Goal: Task Accomplishment & Management: Complete application form

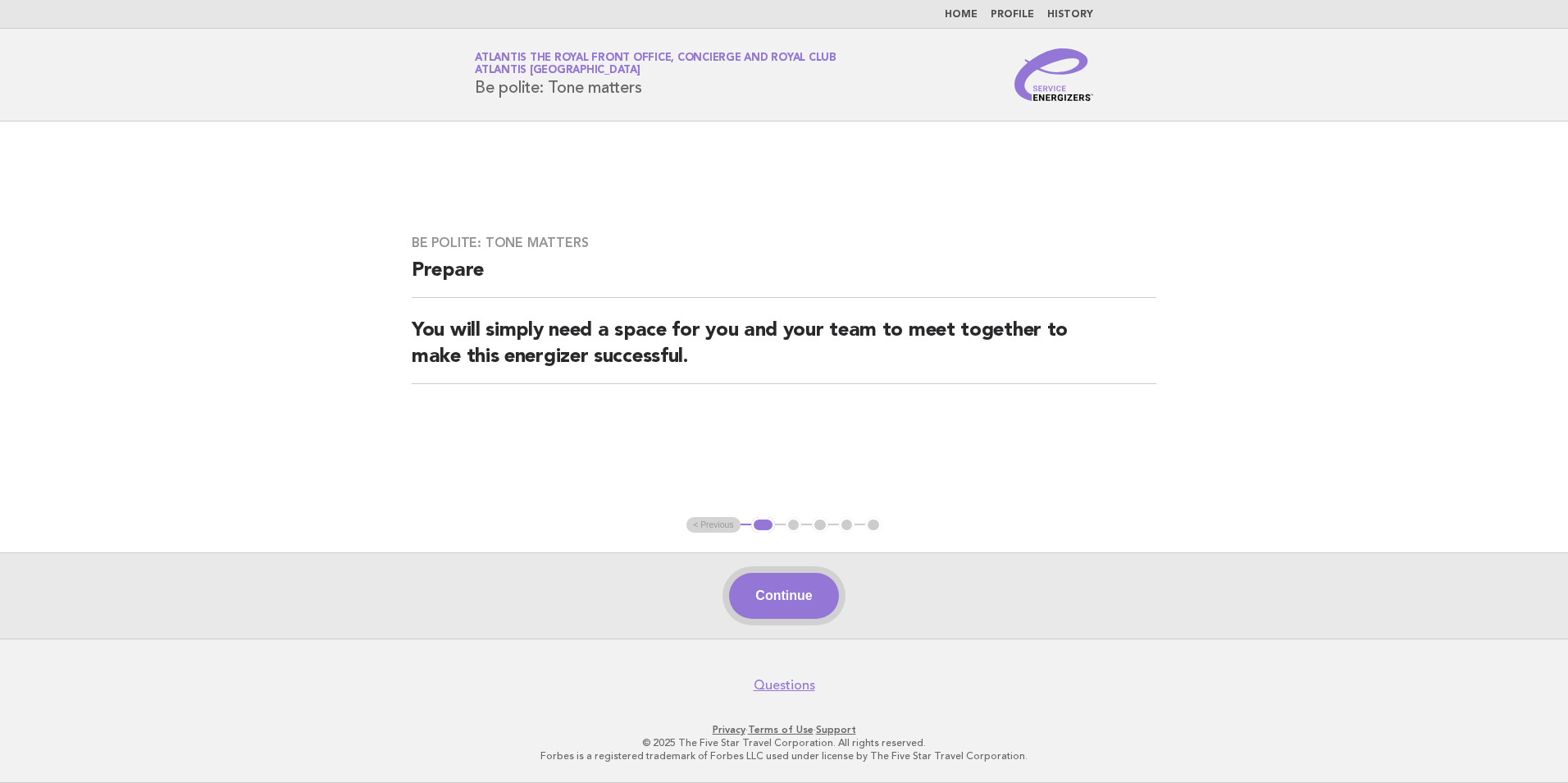
click at [783, 593] on button "Continue" at bounding box center [784, 596] width 109 height 46
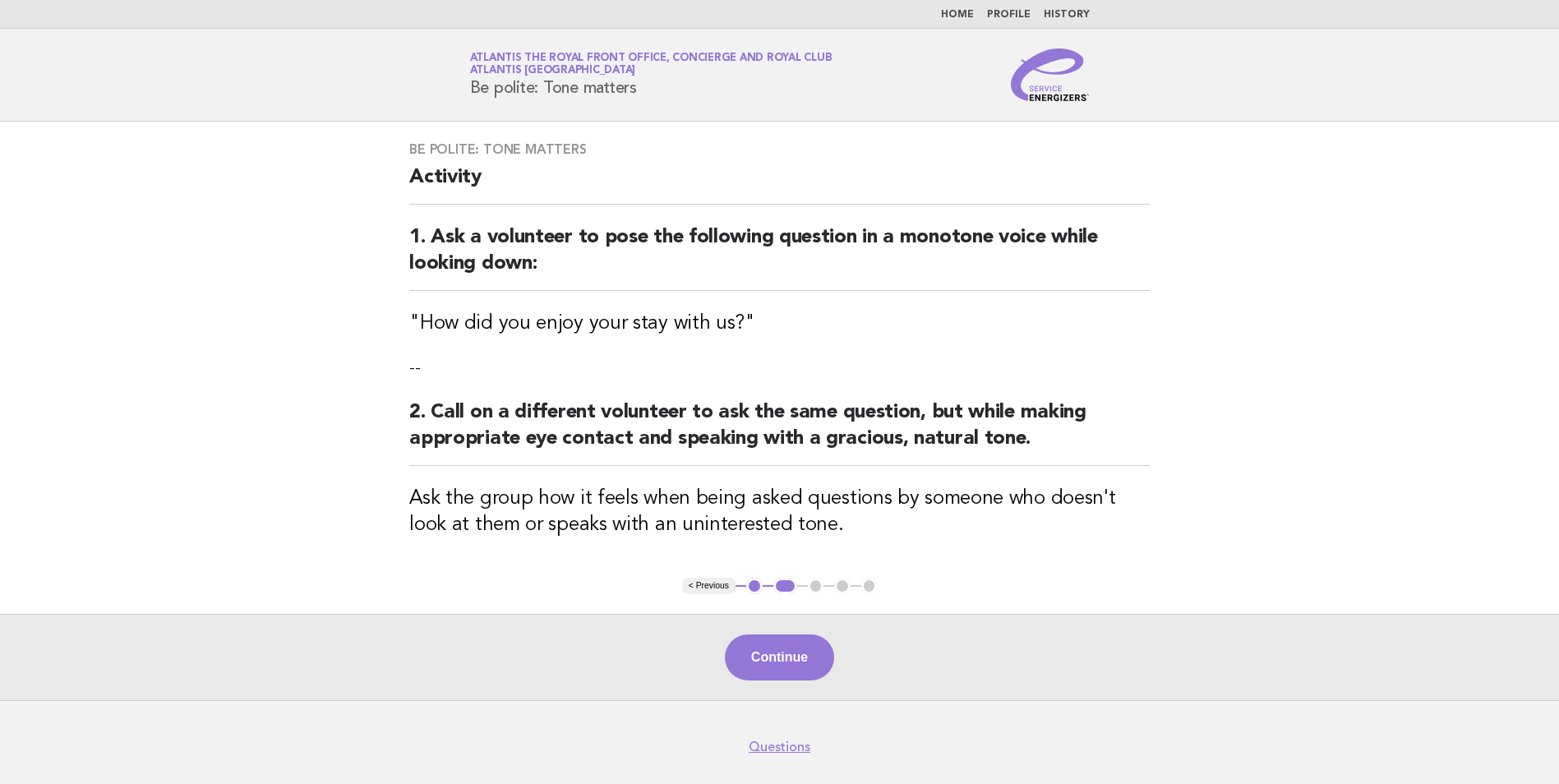
click at [761, 637] on button "Continue" at bounding box center [779, 657] width 110 height 46
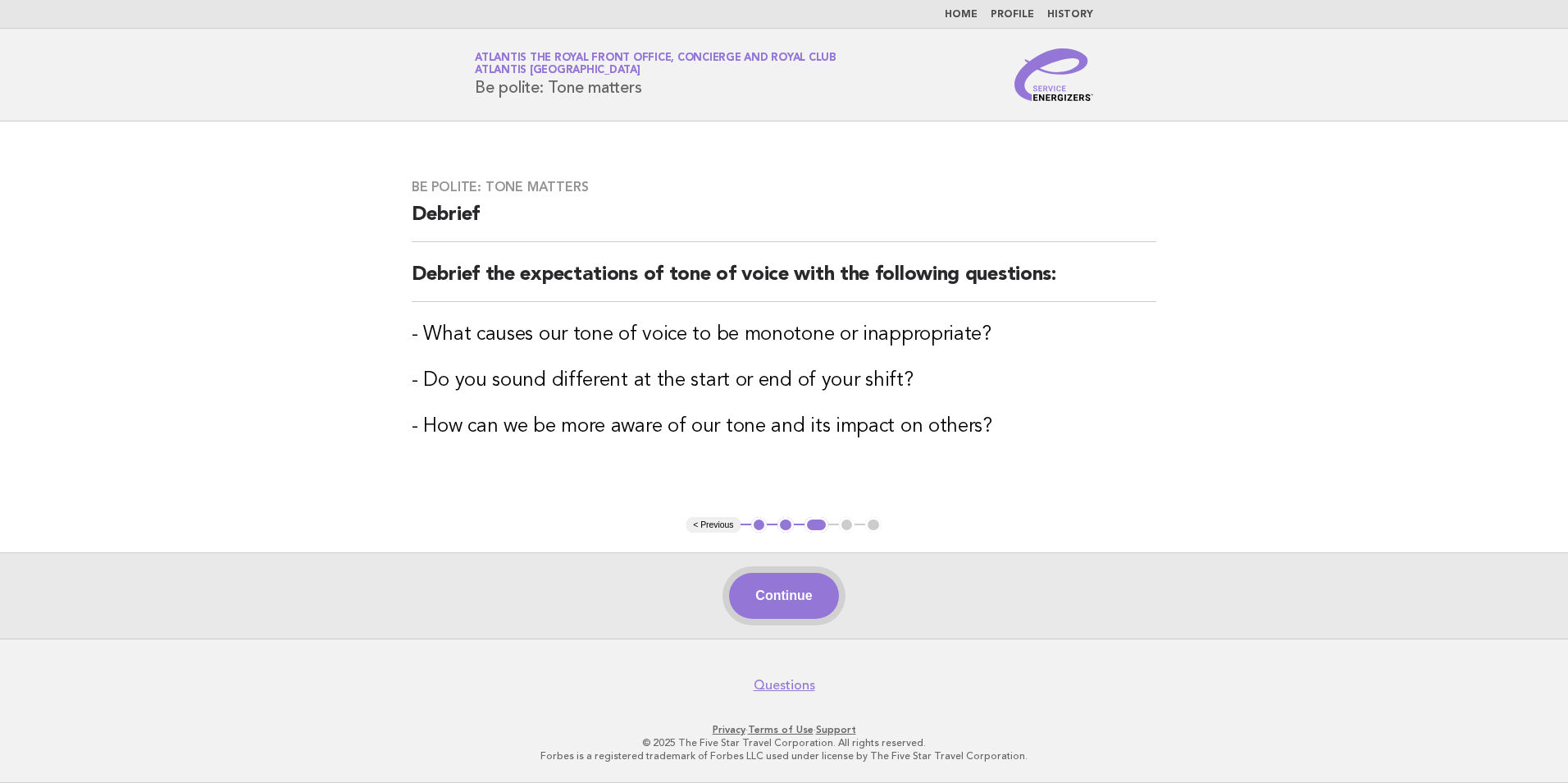
click at [799, 589] on button "Continue" at bounding box center [784, 596] width 109 height 46
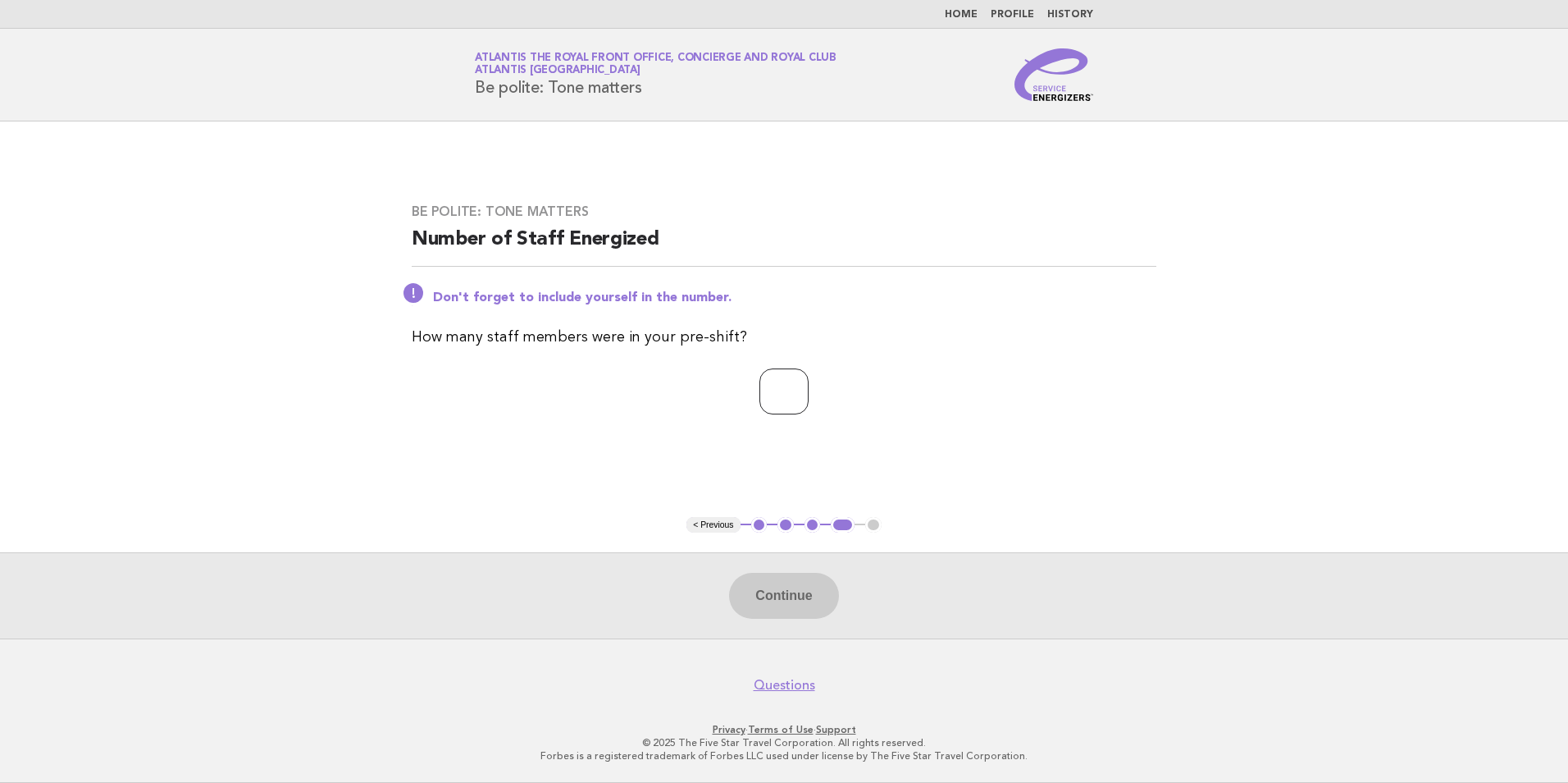
click at [768, 413] on input "number" at bounding box center [784, 392] width 49 height 46
type input "*"
click at [767, 593] on button "Continue" at bounding box center [784, 596] width 109 height 46
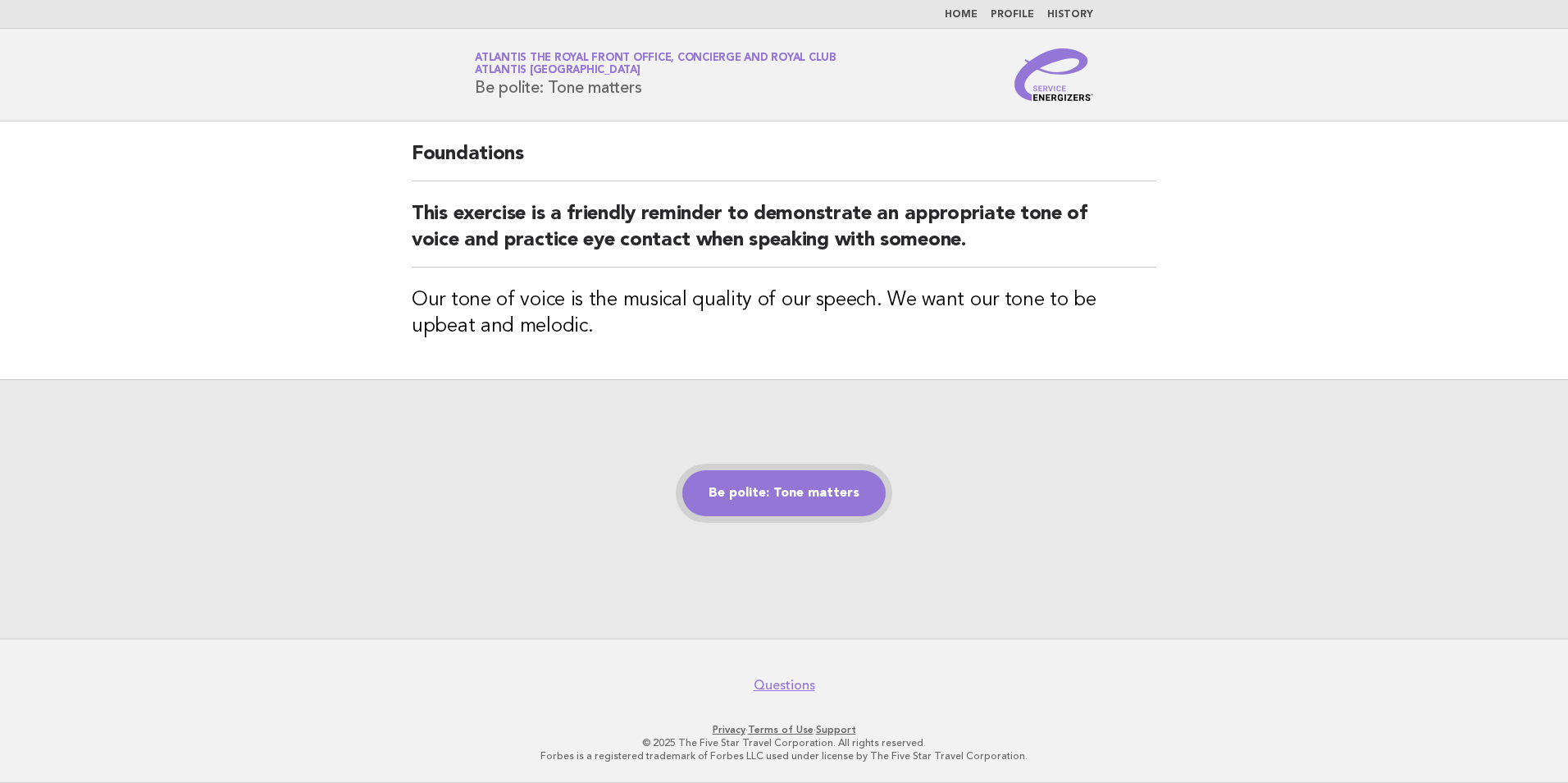
click at [790, 501] on link "Be polite: Tone matters" at bounding box center [784, 493] width 204 height 46
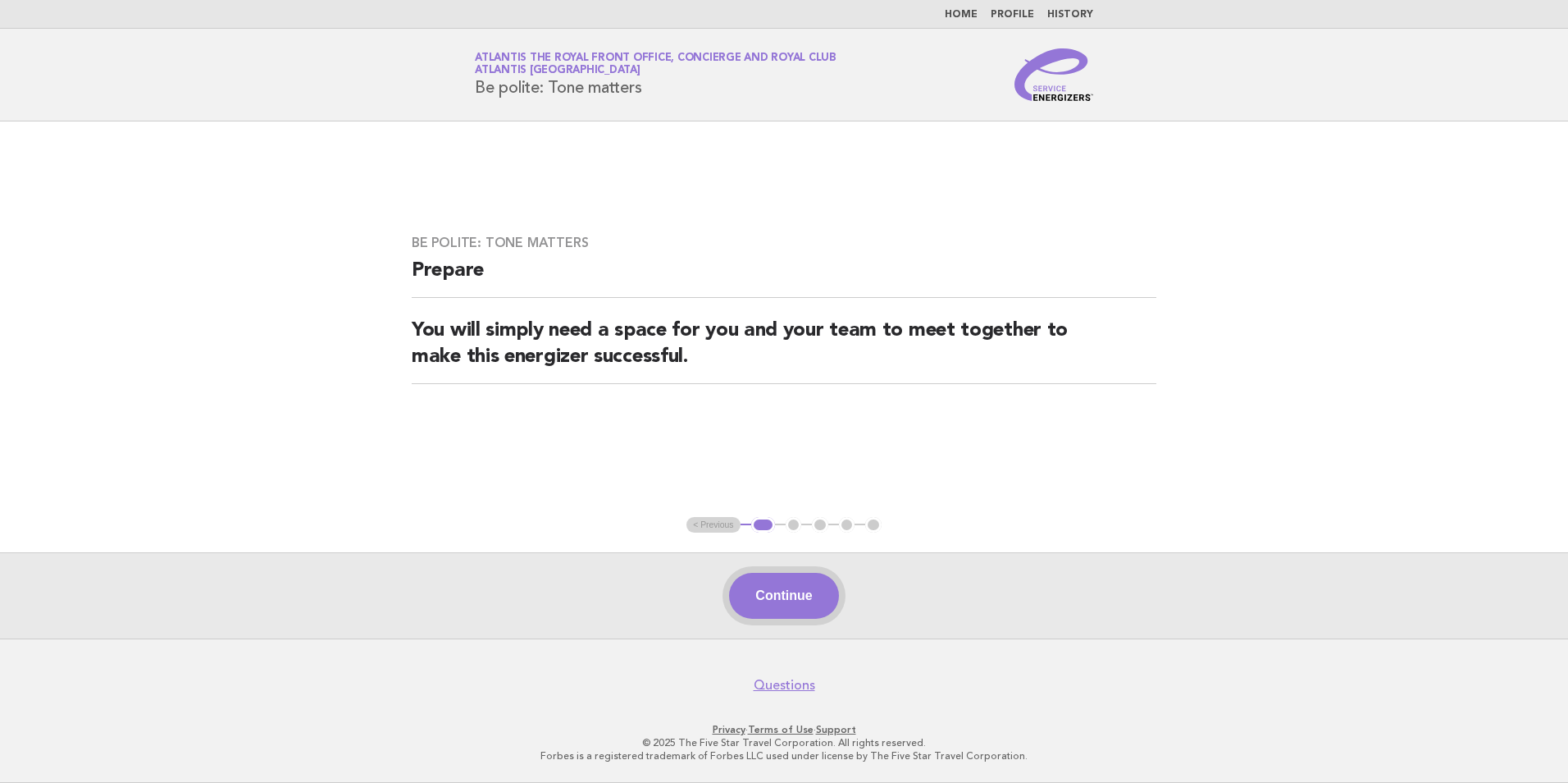
click at [802, 585] on button "Continue" at bounding box center [784, 596] width 109 height 46
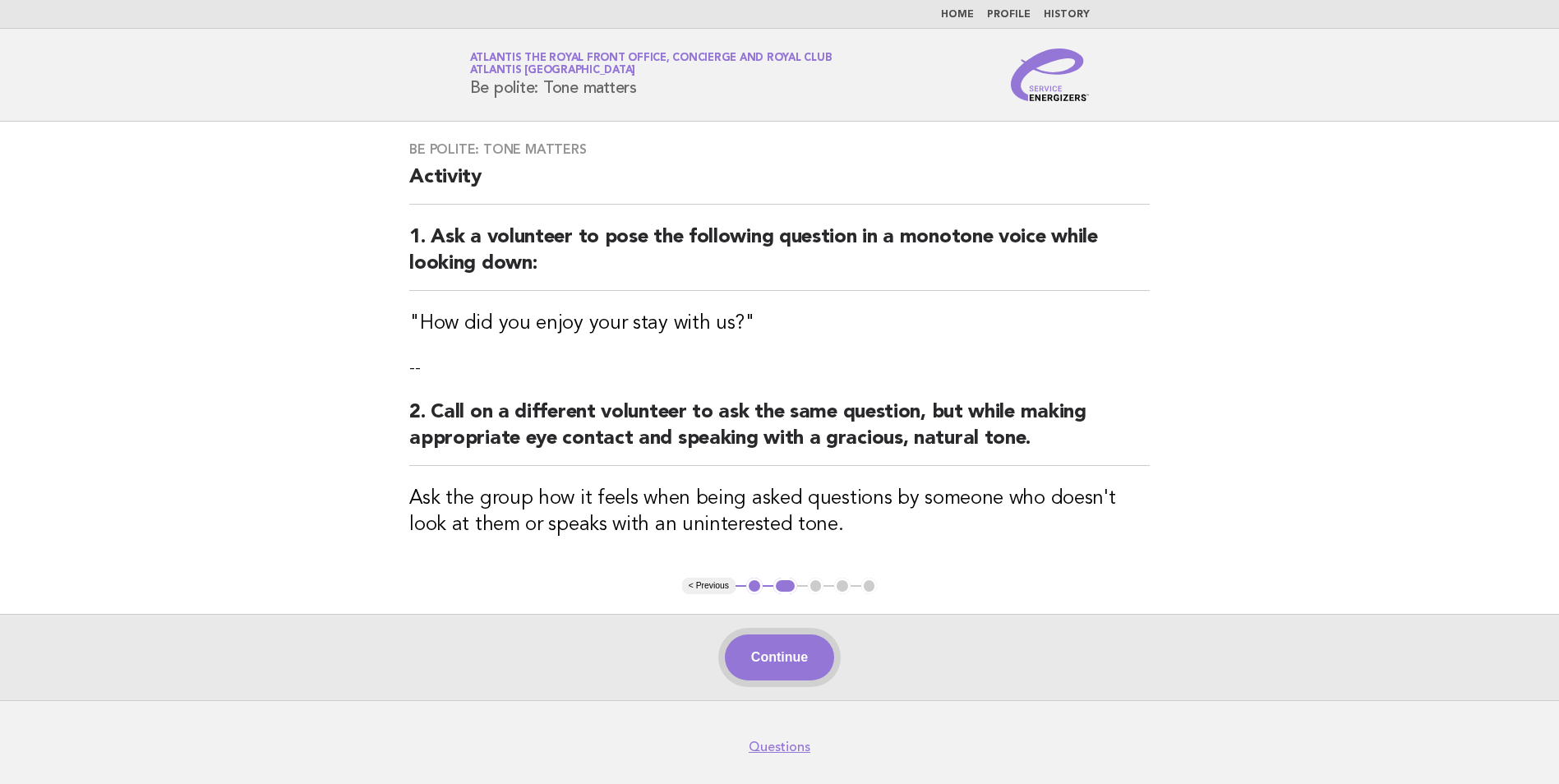
click at [737, 645] on button "Continue" at bounding box center [779, 657] width 110 height 46
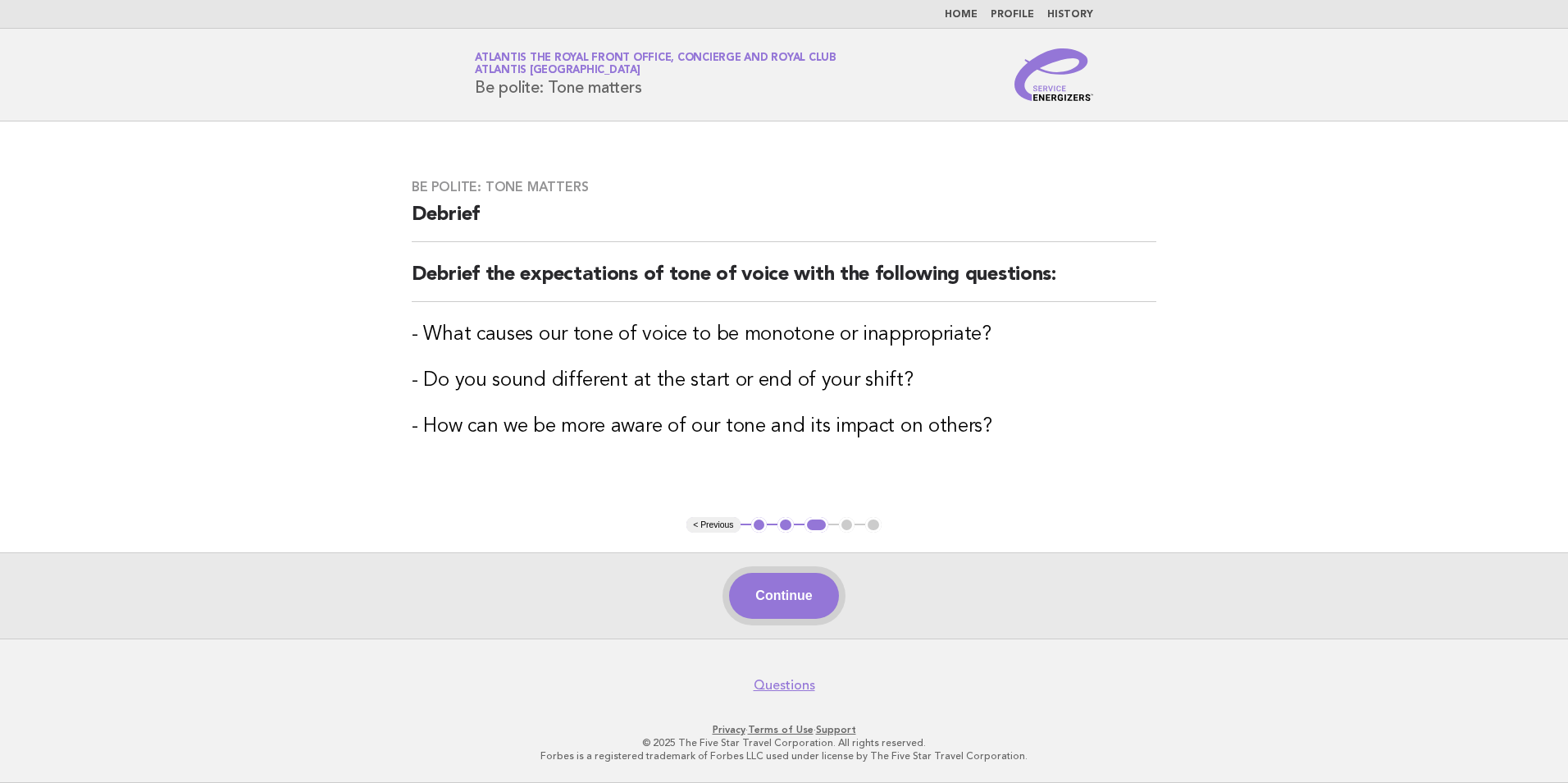
click at [781, 611] on button "Continue" at bounding box center [784, 596] width 109 height 46
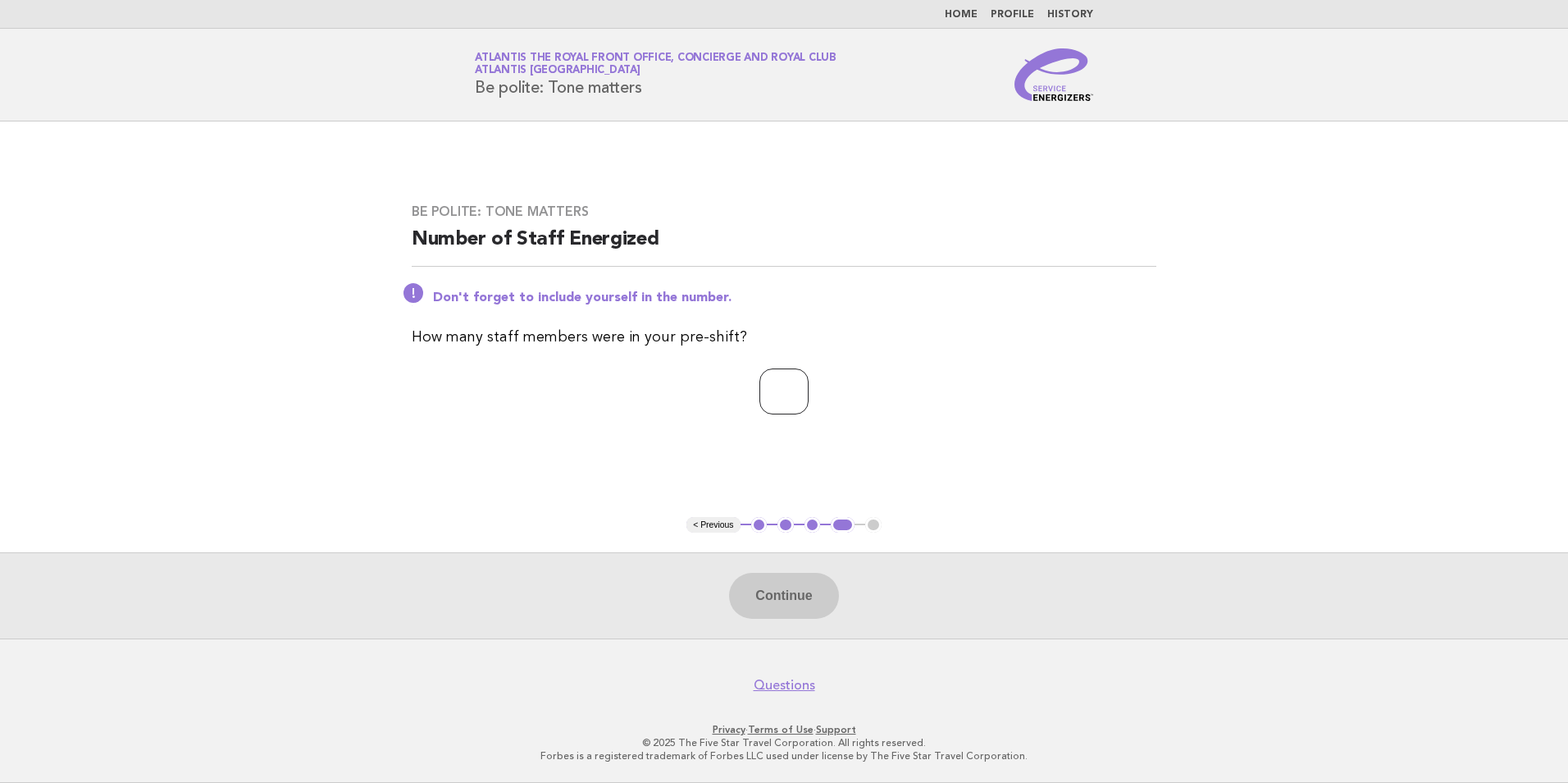
click at [794, 397] on input "number" at bounding box center [784, 392] width 49 height 46
type input "*"
click at [804, 611] on button "Continue" at bounding box center [784, 596] width 109 height 46
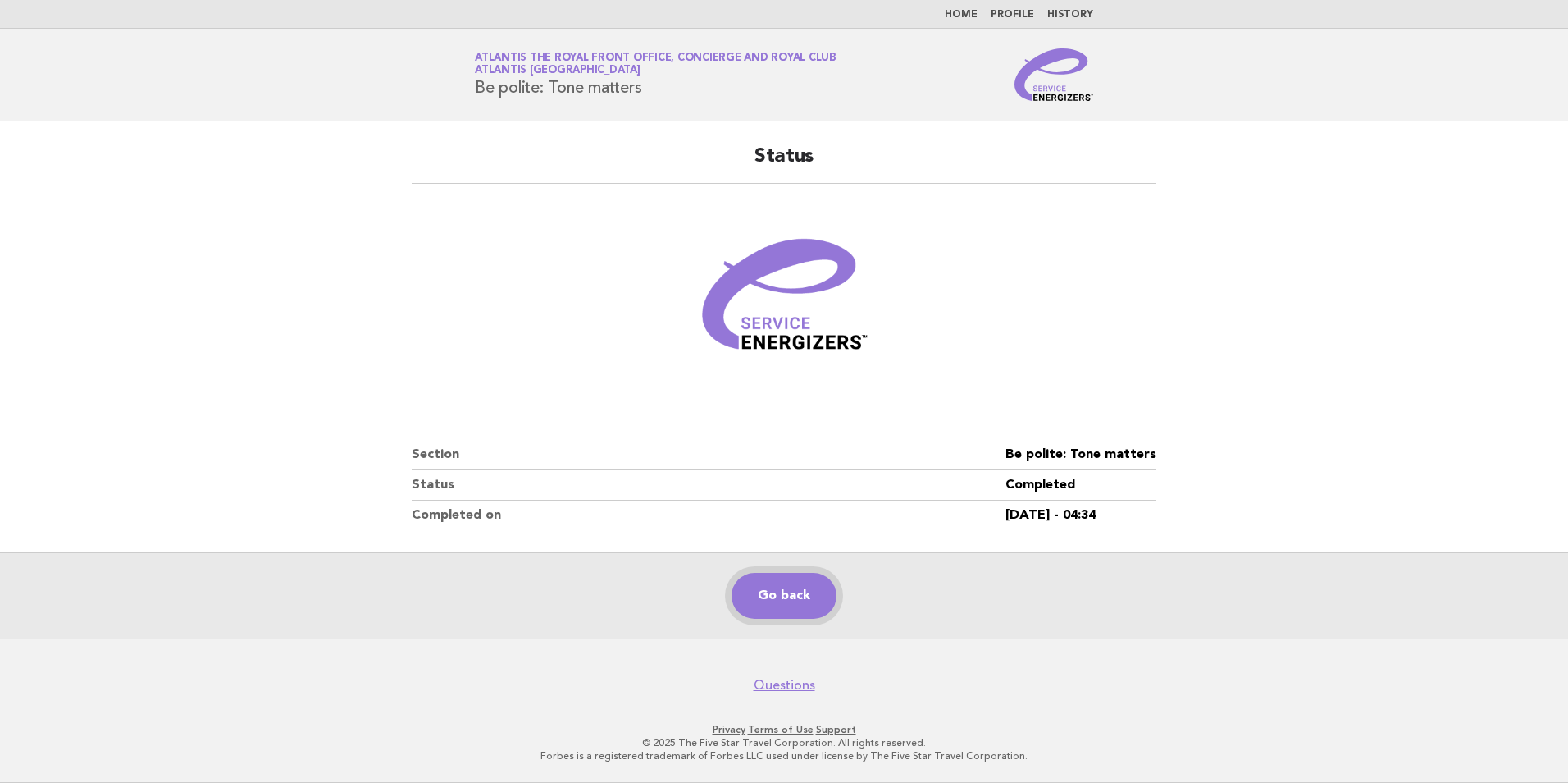
click at [792, 594] on link "Go back" at bounding box center [784, 596] width 105 height 46
